Goal: Information Seeking & Learning: Learn about a topic

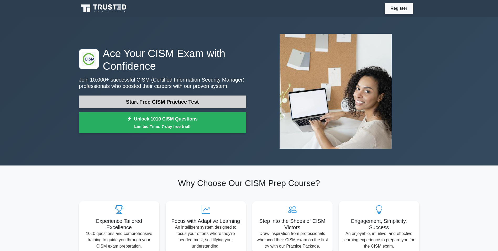
click at [211, 102] on link "Start Free CISM Practice Test" at bounding box center [162, 101] width 167 height 13
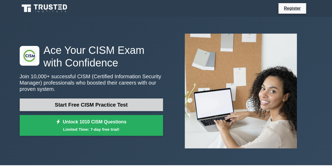
click at [66, 104] on link "Start Free CISM Practice Test" at bounding box center [91, 105] width 143 height 13
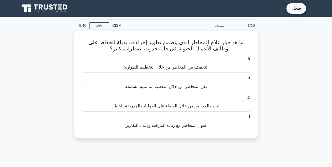
drag, startPoint x: 303, startPoint y: 80, endPoint x: 288, endPoint y: 58, distance: 26.8
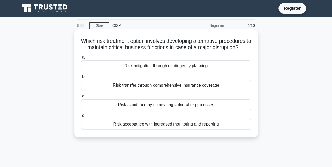
click at [148, 63] on div "Risk mitigation through contingency planning" at bounding box center [166, 65] width 170 height 11
click at [81, 59] on input "a. Risk mitigation through contingency planning" at bounding box center [81, 57] width 0 height 3
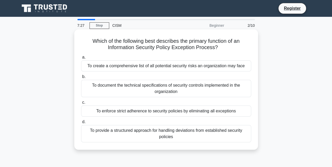
click at [162, 113] on div "To enforce strict adherence to security policies by eliminating all exceptions" at bounding box center [166, 111] width 170 height 11
click at [81, 104] on input "c. To enforce strict adherence to security policies by eliminating all exceptio…" at bounding box center [81, 102] width 0 height 3
